Goal: Find contact information: Find contact information

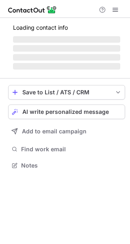
scroll to position [183, 130]
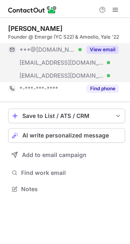
click at [98, 49] on button "View email" at bounding box center [103, 50] width 32 height 8
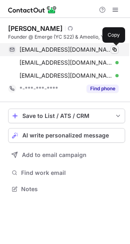
click at [115, 49] on span at bounding box center [114, 49] width 7 height 7
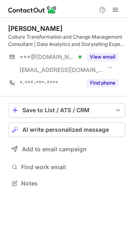
scroll to position [178, 130]
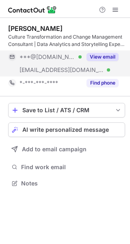
click at [105, 58] on button "View email" at bounding box center [103, 57] width 32 height 8
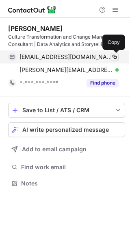
click at [113, 57] on span at bounding box center [114, 57] width 7 height 7
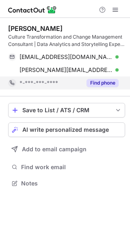
scroll to position [178, 130]
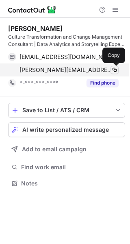
click at [114, 71] on span at bounding box center [114, 70] width 7 height 7
